Goal: Information Seeking & Learning: Learn about a topic

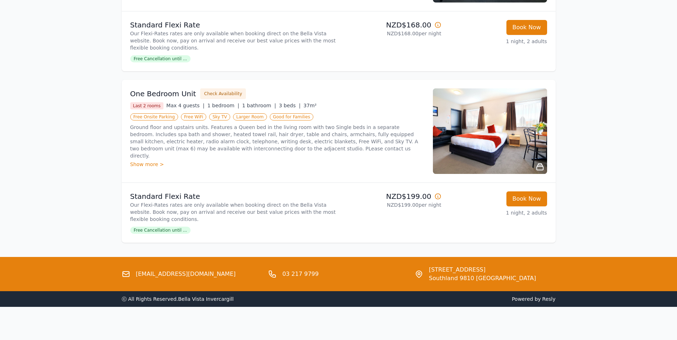
scroll to position [386, 0]
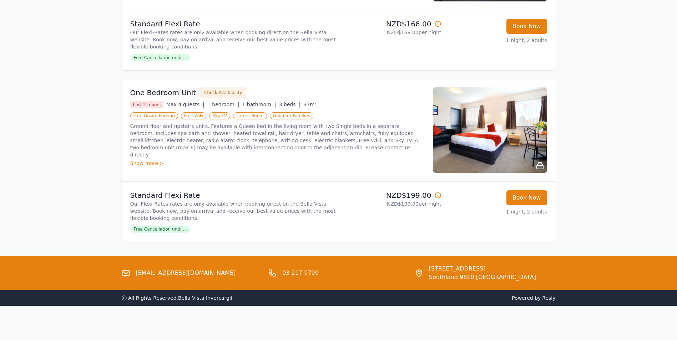
click at [168, 94] on h3 "One Bedroom Unit" at bounding box center [163, 93] width 66 height 10
click at [140, 160] on div "Show more >" at bounding box center [277, 163] width 294 height 7
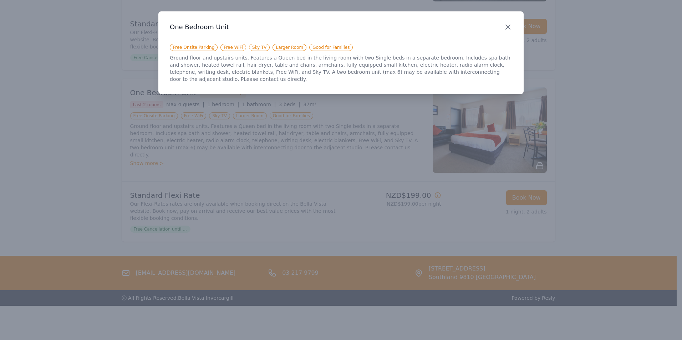
click at [508, 24] on icon "button" at bounding box center [508, 27] width 9 height 9
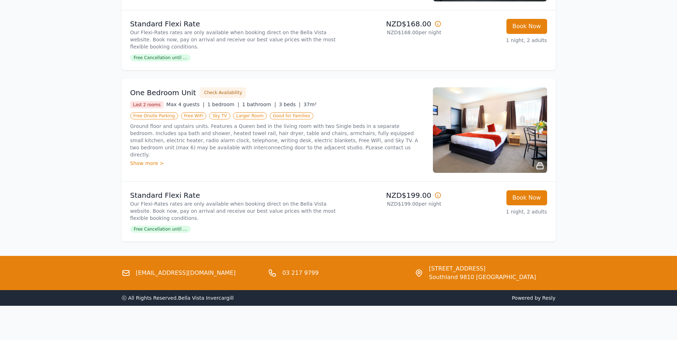
click at [520, 138] on img at bounding box center [490, 130] width 114 height 86
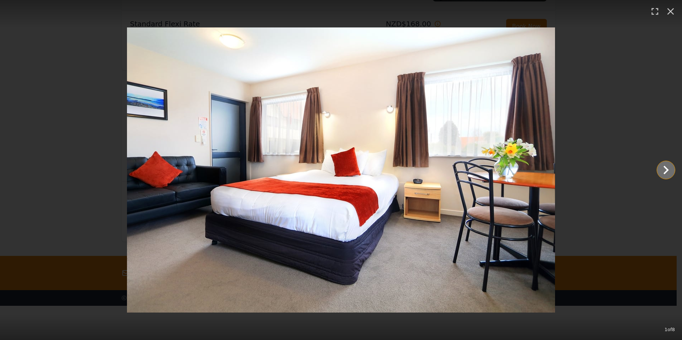
click at [666, 172] on icon "Show slide 2 of 8" at bounding box center [666, 170] width 5 height 9
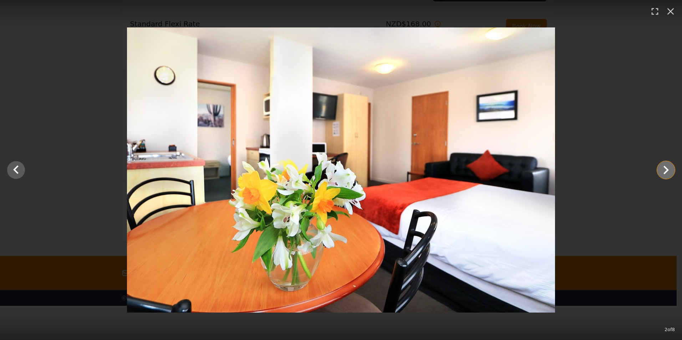
click at [663, 172] on icon "Show slide 3 of 8" at bounding box center [666, 170] width 17 height 17
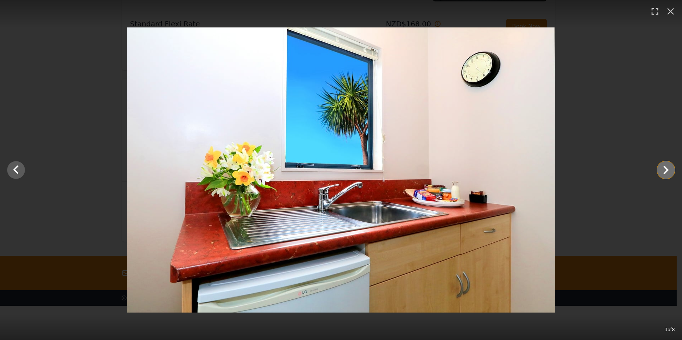
click at [663, 172] on icon "Show slide 4 of 8" at bounding box center [666, 170] width 17 height 17
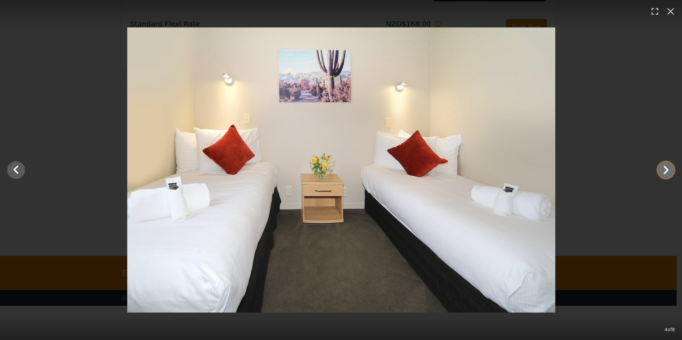
click at [663, 172] on icon "Show slide 5 of 8" at bounding box center [666, 170] width 17 height 17
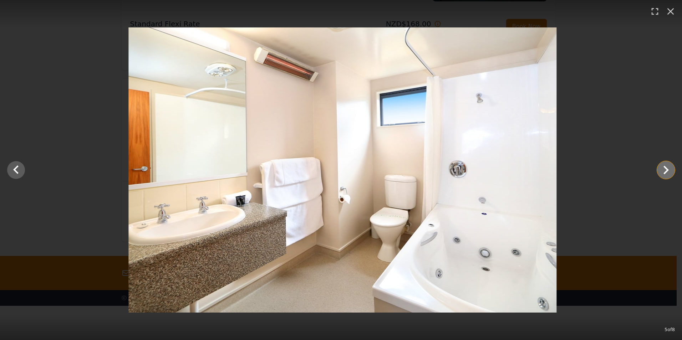
click at [663, 172] on icon "Show slide 6 of 8" at bounding box center [666, 170] width 17 height 17
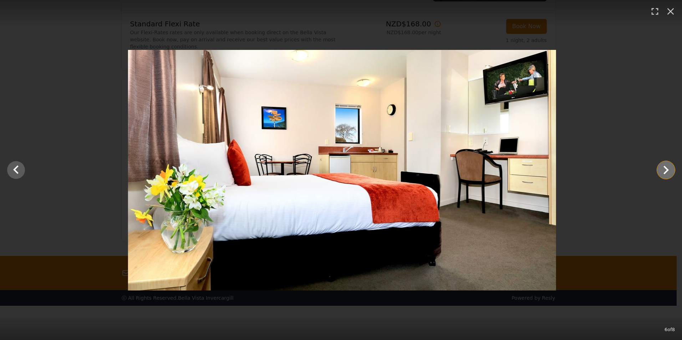
click at [663, 172] on icon "Show slide 7 of 8" at bounding box center [666, 170] width 17 height 17
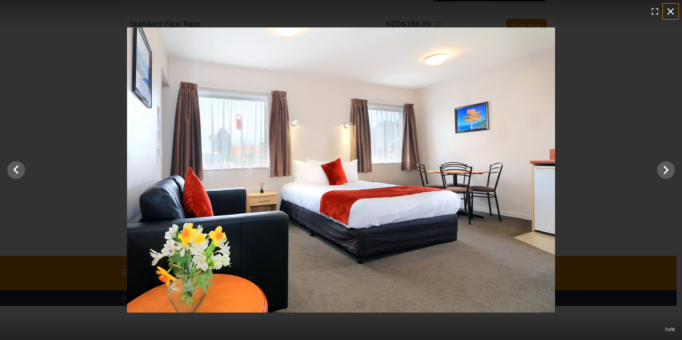
click at [668, 13] on icon "button" at bounding box center [670, 11] width 11 height 11
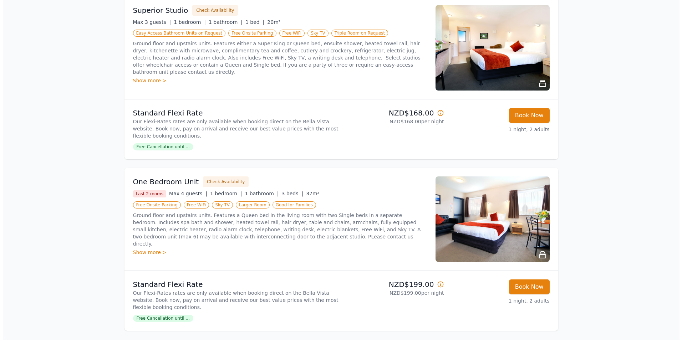
scroll to position [279, 0]
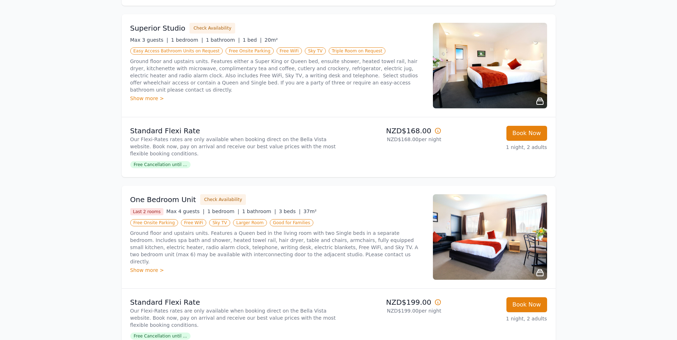
click at [531, 86] on img at bounding box center [490, 66] width 114 height 86
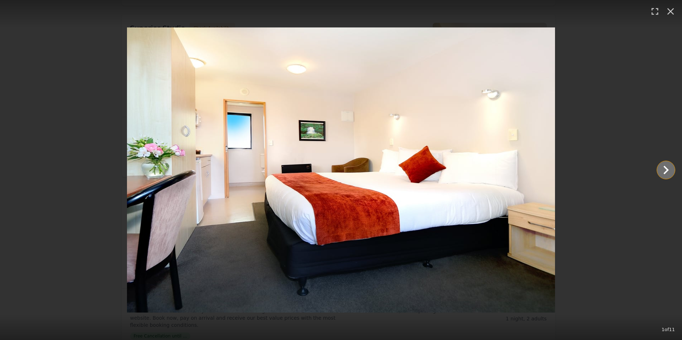
click at [665, 168] on icon "Show slide 2 of 11" at bounding box center [666, 170] width 17 height 17
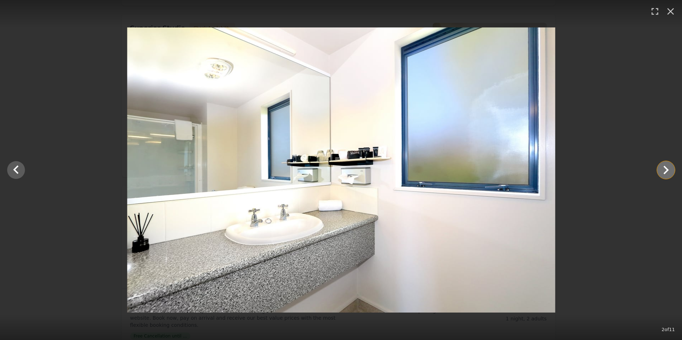
click at [665, 168] on icon "Show slide 3 of 11" at bounding box center [666, 170] width 17 height 17
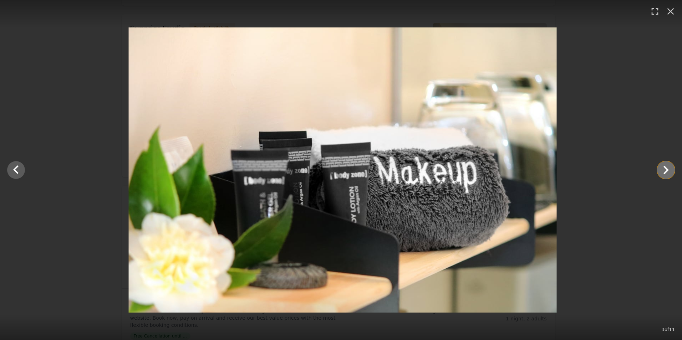
click at [665, 168] on icon "Show slide 4 of 11" at bounding box center [666, 170] width 17 height 17
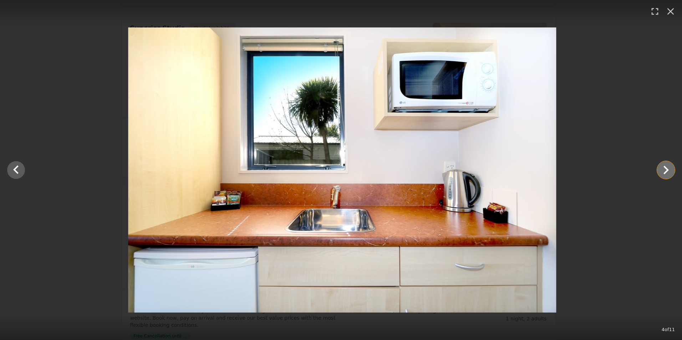
click at [665, 168] on icon "Show slide 5 of 11" at bounding box center [666, 170] width 17 height 17
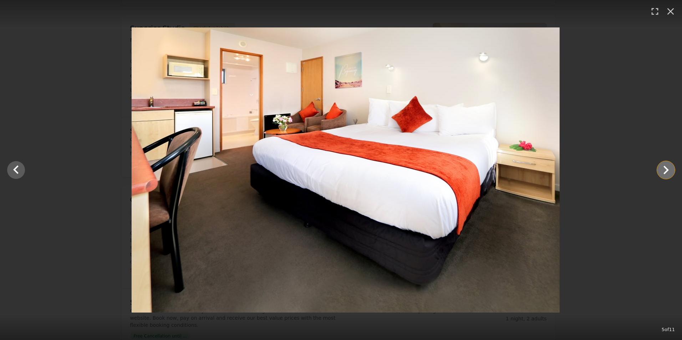
click at [665, 168] on icon "Show slide 6 of 11" at bounding box center [666, 170] width 17 height 17
